Goal: Task Accomplishment & Management: Use online tool/utility

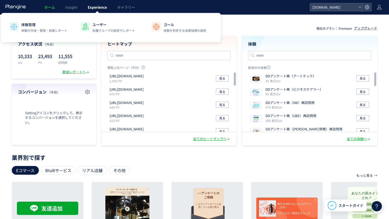
click at [95, 10] on link "Experience" at bounding box center [97, 7] width 29 height 14
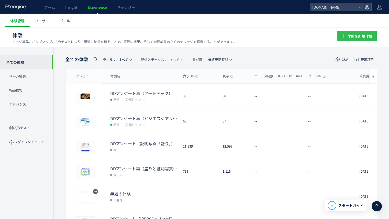
click at [366, 37] on span "体験を新規作成" at bounding box center [360, 36] width 25 height 10
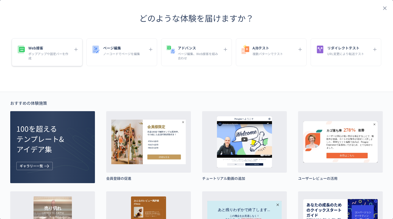
click at [46, 58] on p "ポップアップや固定バーを作成" at bounding box center [49, 55] width 42 height 9
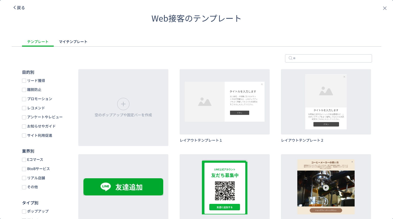
click at [20, 8] on span "戻る" at bounding box center [21, 7] width 8 height 6
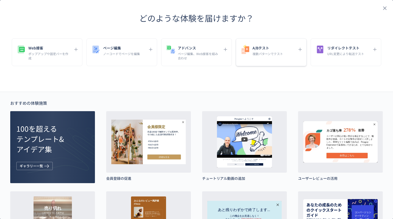
click at [273, 57] on div "A/Bテスト 複数パターンでテスト" at bounding box center [271, 52] width 71 height 28
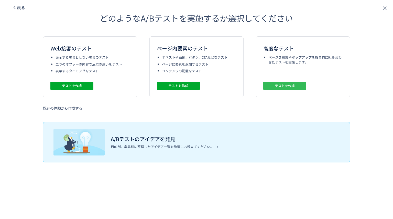
click at [285, 85] on span "テストを作成" at bounding box center [285, 86] width 20 height 8
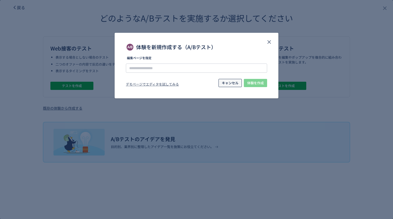
click at [228, 84] on span "キャンセル" at bounding box center [230, 83] width 17 height 8
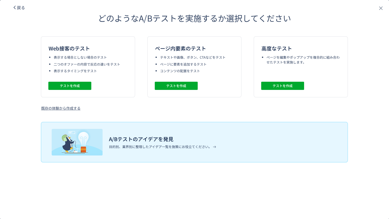
click at [70, 110] on div "既存の体験から作成する" at bounding box center [60, 107] width 39 height 5
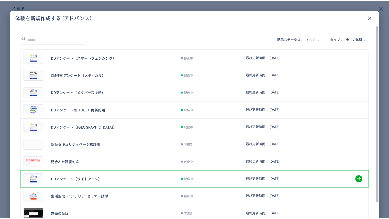
scroll to position [21, 0]
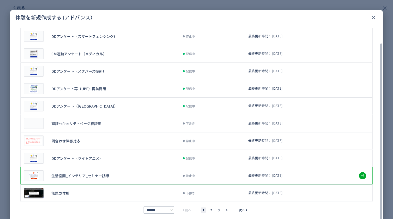
click at [115, 177] on div "生活空間_インテリア_セミナー誘導 停止中 最終更新時間： [DATE]" at bounding box center [196, 175] width 352 height 17
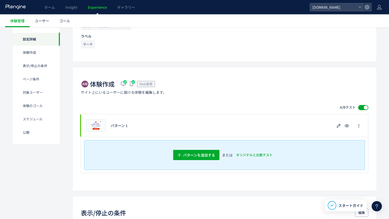
scroll to position [90, 0]
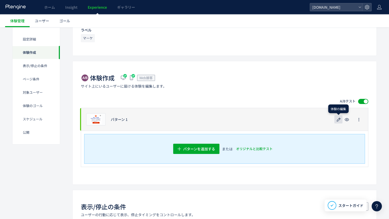
click at [337, 117] on icon "button" at bounding box center [339, 119] width 6 height 6
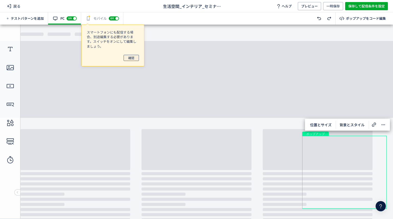
click at [133, 59] on span "確認" at bounding box center [131, 58] width 6 height 6
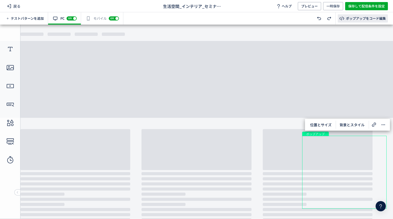
click at [373, 18] on div "ポップアップをコード編集" at bounding box center [366, 18] width 40 height 5
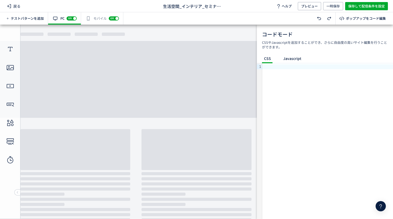
click at [292, 63] on span "Javascript" at bounding box center [292, 59] width 22 height 8
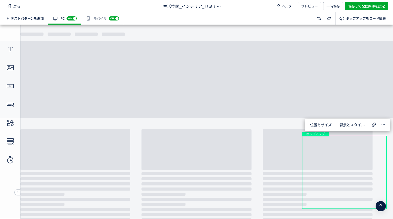
click at [238, 97] on body "undefined ポップアップ テキスト 画像 テキスト クローズボタン ボタン undefined ポップアップ" at bounding box center [196, 120] width 393 height 190
click at [10, 48] on use at bounding box center [10, 49] width 5 height 4
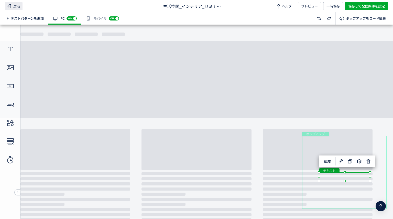
click at [10, 9] on icon at bounding box center [9, 6] width 6 height 6
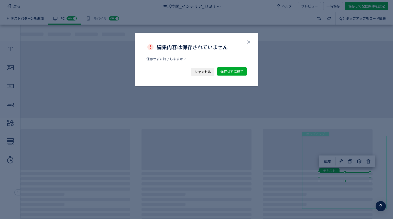
click at [199, 73] on span "キャンセル" at bounding box center [203, 72] width 17 height 8
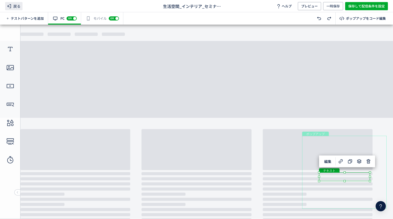
click at [17, 8] on span "戻る" at bounding box center [13, 6] width 17 height 8
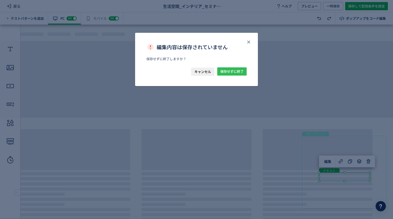
click at [240, 71] on span "保存せずに終了" at bounding box center [231, 71] width 23 height 8
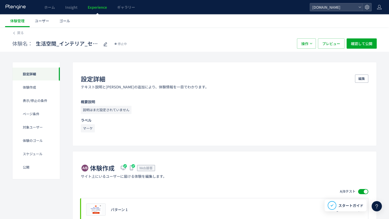
click at [15, 36] on div "体験名： 生活空間_インテリア_セミナー誘導 停止中 操作 プレビュー 確認して公開" at bounding box center [194, 43] width 365 height 16
click at [20, 33] on span "戻る" at bounding box center [20, 32] width 7 height 5
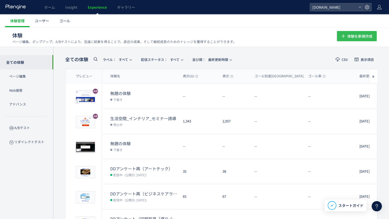
click at [369, 36] on span "体験を新規作成" at bounding box center [360, 36] width 25 height 10
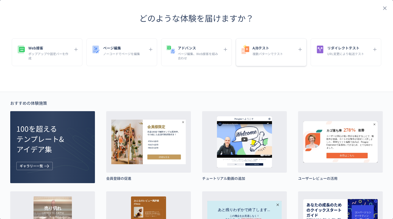
click at [277, 55] on p "複数パターンでテスト" at bounding box center [268, 53] width 30 height 4
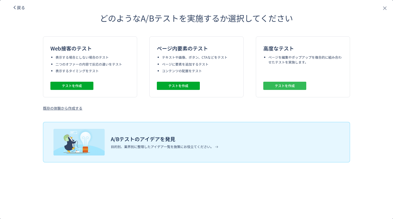
click at [287, 83] on span "テストを作成" at bounding box center [285, 86] width 20 height 8
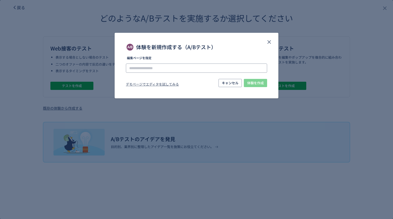
click at [234, 69] on input "体験を新規作成する（A/Bテスト）" at bounding box center [196, 67] width 141 height 9
paste input "**********"
type input "**********"
click at [256, 83] on span "体験を作成" at bounding box center [255, 83] width 17 height 8
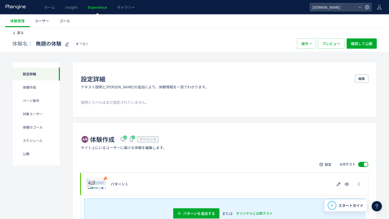
click at [19, 32] on span "戻る" at bounding box center [20, 32] width 7 height 5
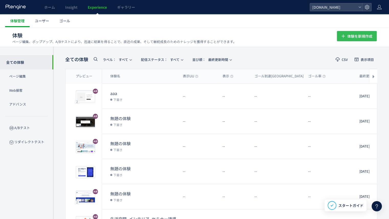
click at [353, 37] on span "体験を新規作成" at bounding box center [360, 36] width 25 height 10
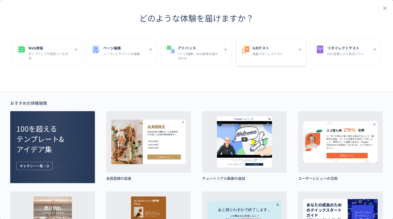
click at [266, 57] on div "A/Bテスト 複数パターンでテスト" at bounding box center [271, 52] width 71 height 28
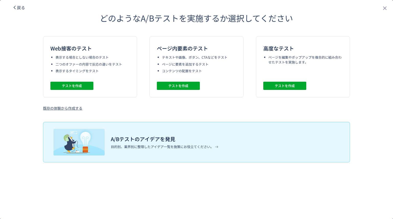
click at [210, 61] on ul "テキストや画像、ボタン、CTAなどをテスト ページに要素を追加するテスト コンテンツの配置をテスト" at bounding box center [199, 64] width 74 height 18
click at [178, 85] on span "テストを作成" at bounding box center [178, 86] width 20 height 8
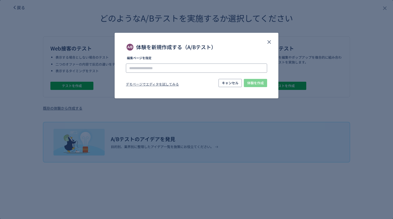
click at [220, 67] on input "体験を新規作成する（A/Bテスト）" at bounding box center [196, 67] width 141 height 9
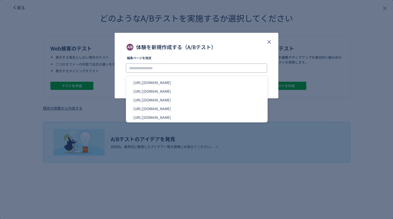
paste input "**********"
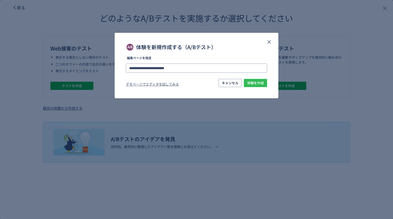
type input "**********"
click at [256, 83] on span "体験を作成" at bounding box center [255, 83] width 17 height 8
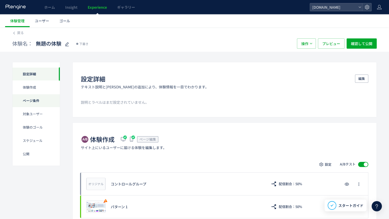
click at [30, 100] on div "ページ条件" at bounding box center [36, 100] width 47 height 13
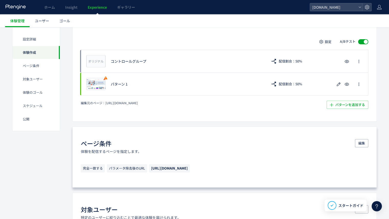
scroll to position [140, 0]
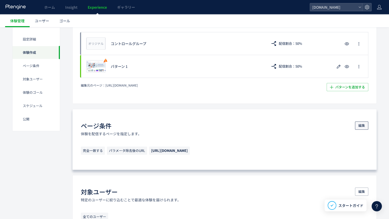
click at [362, 124] on span "編集" at bounding box center [362, 125] width 7 height 8
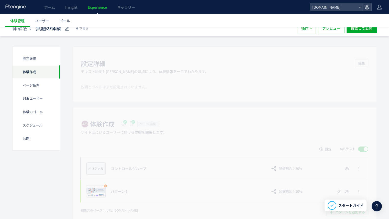
scroll to position [0, 0]
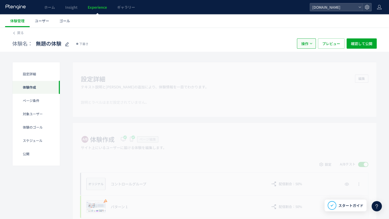
click at [311, 45] on icon "button" at bounding box center [311, 43] width 3 height 3
click at [249, 39] on div "体験名： 無題の体験 下書き" at bounding box center [152, 43] width 280 height 10
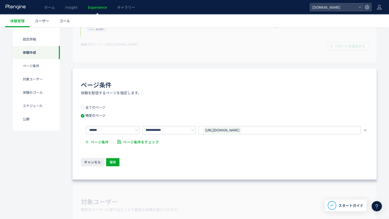
scroll to position [181, 0]
click at [19, 23] on span "体験管理" at bounding box center [17, 20] width 14 height 5
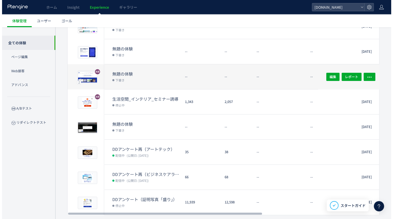
scroll to position [123, 0]
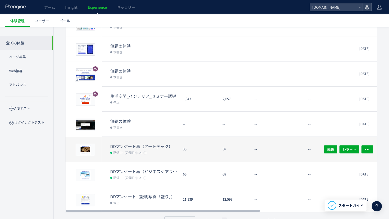
click at [170, 144] on dt "DDアンケート再（アートテック）" at bounding box center [144, 146] width 69 height 6
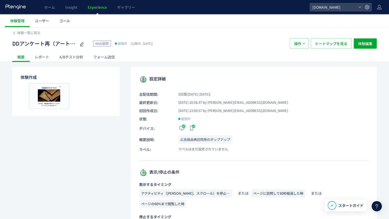
click at [47, 56] on div "レポート" at bounding box center [42, 57] width 25 height 10
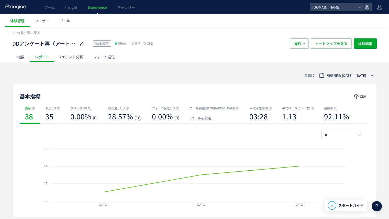
click at [74, 59] on div "A/Bテスト分析" at bounding box center [71, 57] width 34 height 10
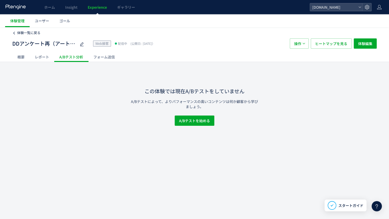
click at [14, 34] on icon at bounding box center [14, 33] width 4 height 4
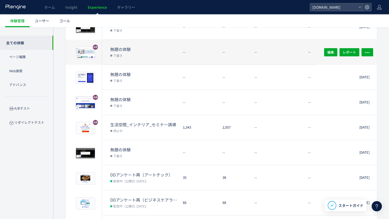
scroll to position [134, 0]
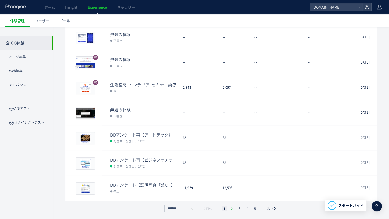
click at [232, 209] on li "2" at bounding box center [232, 208] width 5 height 5
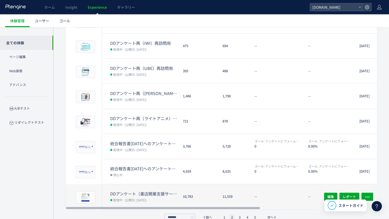
scroll to position [126, 0]
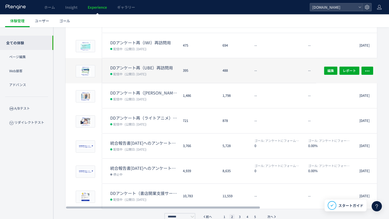
click at [170, 78] on dl "DDアンケート再（UBE）再訪問用 配信中 (公開日: [DATE])" at bounding box center [144, 74] width 69 height 18
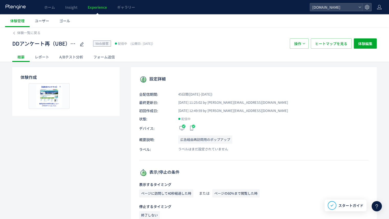
click at [48, 57] on div "レポート" at bounding box center [42, 57] width 25 height 10
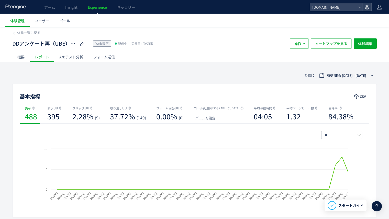
click at [74, 54] on div "A/Bテスト分析" at bounding box center [71, 57] width 34 height 10
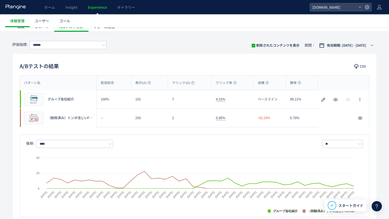
scroll to position [26, 0]
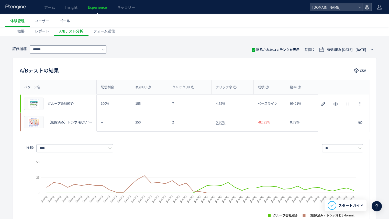
click at [103, 50] on icon at bounding box center [104, 50] width 4 height 4
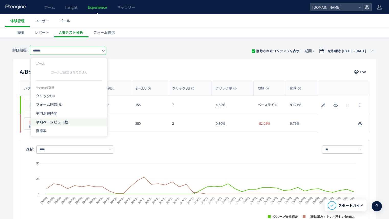
scroll to position [24, 0]
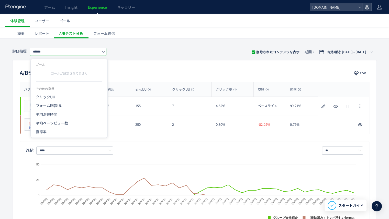
click at [160, 44] on div "評価指標: ****** 削除されたコンテンツを表示 期間： 有効期間: [DATE] - [DATE]" at bounding box center [194, 52] width 365 height 17
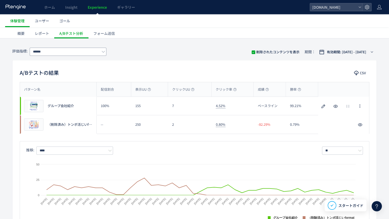
click at [105, 53] on icon at bounding box center [104, 52] width 4 height 4
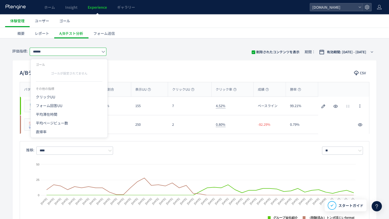
click at [125, 49] on div "評価指標: ****** 削除されたコンテンツを表示 期間： 有効期間: [DATE] - [DATE]" at bounding box center [194, 52] width 365 height 17
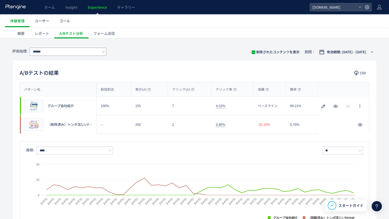
click at [102, 51] on icon at bounding box center [104, 52] width 4 height 4
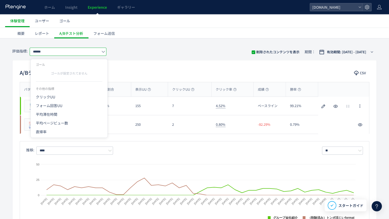
click at [131, 49] on div "評価指標: ****** 削除されたコンテンツを表示 期間： 有効期間: [DATE] - [DATE]" at bounding box center [194, 52] width 365 height 17
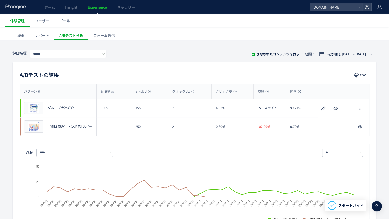
scroll to position [0, 0]
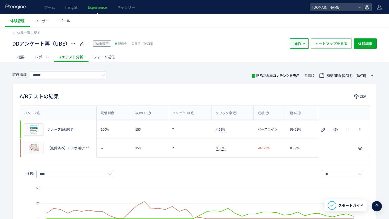
click at [304, 46] on button "操作" at bounding box center [299, 43] width 19 height 10
click at [245, 61] on div "概要 レポート A/Bテスト分析 フォーム送信" at bounding box center [194, 57] width 365 height 10
drag, startPoint x: 28, startPoint y: 37, endPoint x: 21, endPoint y: 34, distance: 7.8
click at [21, 34] on div "体験一覧に戻る DDアンケート再（UBE）再訪問用 Web接客 配信中 (公開日: [DATE]） 操作 ヒートマップを見る 体験編集 概要 レポート A/B…" at bounding box center [194, 44] width 365 height 35
click at [21, 34] on span "体験一覧に戻る" at bounding box center [28, 32] width 23 height 5
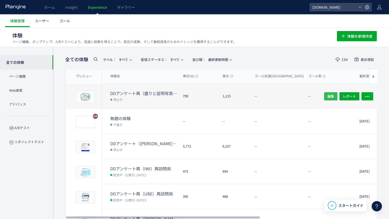
click at [332, 92] on span "編集" at bounding box center [331, 96] width 7 height 8
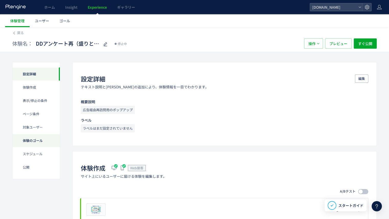
click at [37, 138] on div "体験のゴール" at bounding box center [36, 140] width 47 height 13
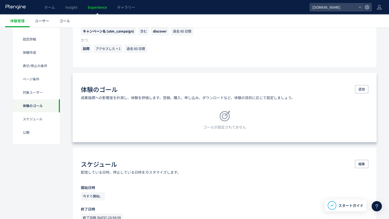
scroll to position [438, 0]
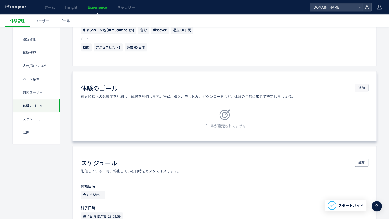
click at [366, 84] on button "追加" at bounding box center [361, 88] width 13 height 8
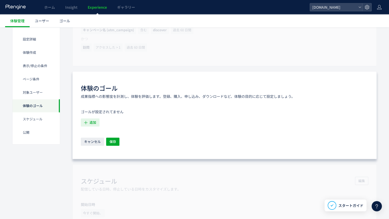
click at [95, 122] on span "追加" at bounding box center [93, 122] width 7 height 8
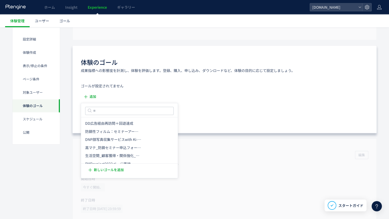
scroll to position [466, 0]
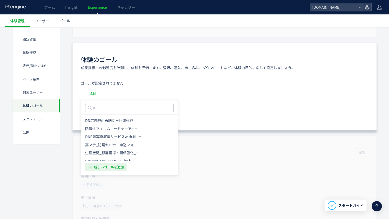
click at [116, 166] on span "新しいゴールを追加" at bounding box center [109, 167] width 30 height 8
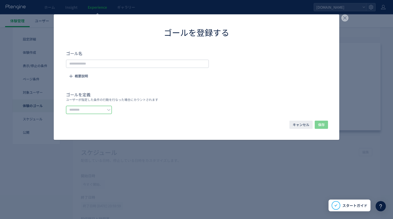
click at [110, 106] on input "dialog" at bounding box center [89, 110] width 46 height 8
click at [105, 132] on li "イベントを選択する" at bounding box center [94, 131] width 57 height 9
type input "*********"
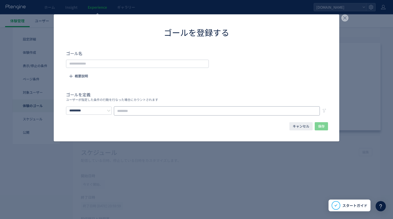
click at [153, 111] on input "dialog" at bounding box center [217, 110] width 206 height 9
click at [295, 126] on span "キャンセル" at bounding box center [301, 126] width 17 height 8
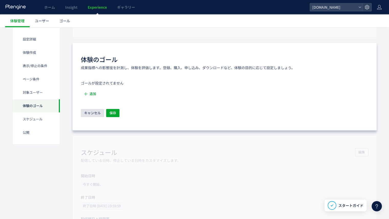
click at [93, 109] on span "キャンセル" at bounding box center [92, 113] width 17 height 8
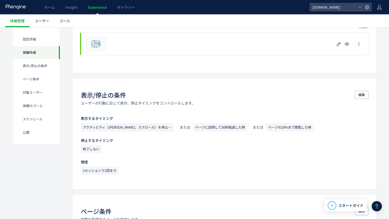
scroll to position [166, 0]
click at [40, 100] on div "体験のゴール" at bounding box center [36, 105] width 47 height 13
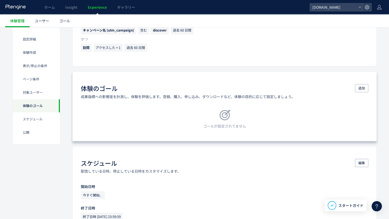
scroll to position [438, 0]
click at [361, 89] on span "追加" at bounding box center [362, 88] width 7 height 8
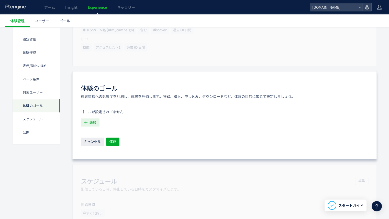
click at [95, 121] on span "追加" at bounding box center [93, 122] width 7 height 8
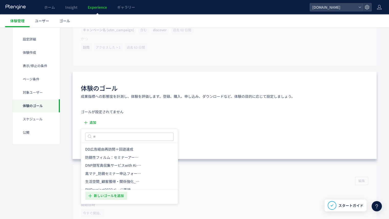
click at [119, 193] on span "新しいゴールを追加" at bounding box center [109, 195] width 30 height 8
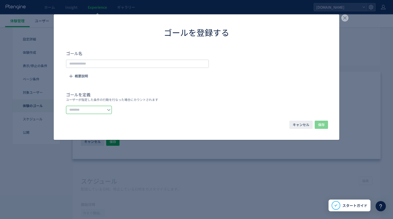
click at [112, 112] on input "dialog" at bounding box center [89, 110] width 46 height 8
click at [112, 130] on li "イベントを選択する" at bounding box center [94, 131] width 57 height 9
type input "*********"
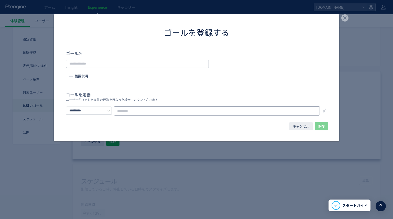
click at [218, 110] on input "dialog" at bounding box center [217, 110] width 206 height 9
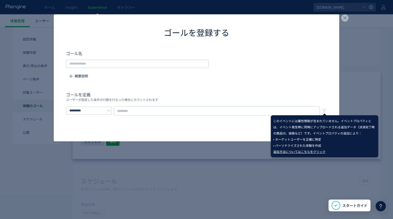
click at [324, 108] on icon "dialog" at bounding box center [324, 110] width 5 height 5
click at [247, 126] on div "キャンセル 保存" at bounding box center [197, 131] width 286 height 22
click at [301, 52] on form "ゴール名 概要説明 ゴールを定義 ユーザーが指定した条件の行動を行なった場合にカウントされます ********* 関連製品・サービス 18カテゴリ　問合わせ…" at bounding box center [196, 82] width 261 height 65
click at [345, 17] on use "dialog" at bounding box center [344, 17] width 7 height 7
click at [345, 17] on ul "体験管理 ユーザー ゴール" at bounding box center [199, 20] width 388 height 13
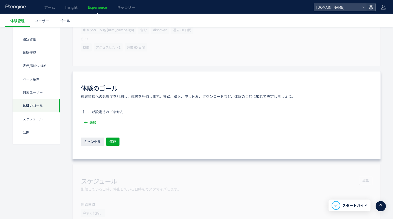
click at [316, 43] on div "対象ユーザー 特定のユーザーに絞り込むことで最適な体験を届けられます。 編集 キャンペーン名 (utm_campaign) 含む discover 過去 60…" at bounding box center [226, 27] width 308 height 78
